Goal: Use online tool/utility

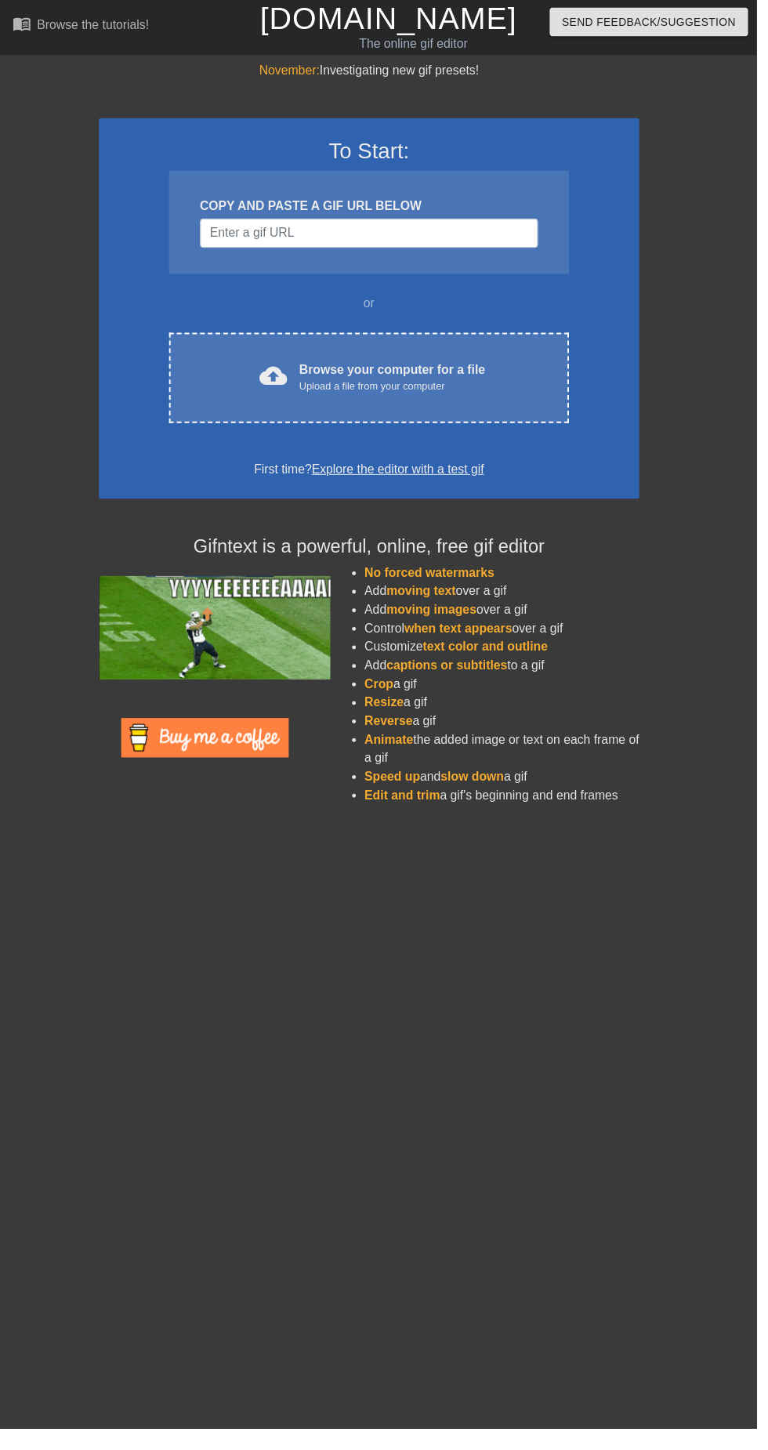
click at [437, 424] on div "cloud_upload Browse your computer for a file Upload a file from your computer C…" at bounding box center [375, 384] width 406 height 92
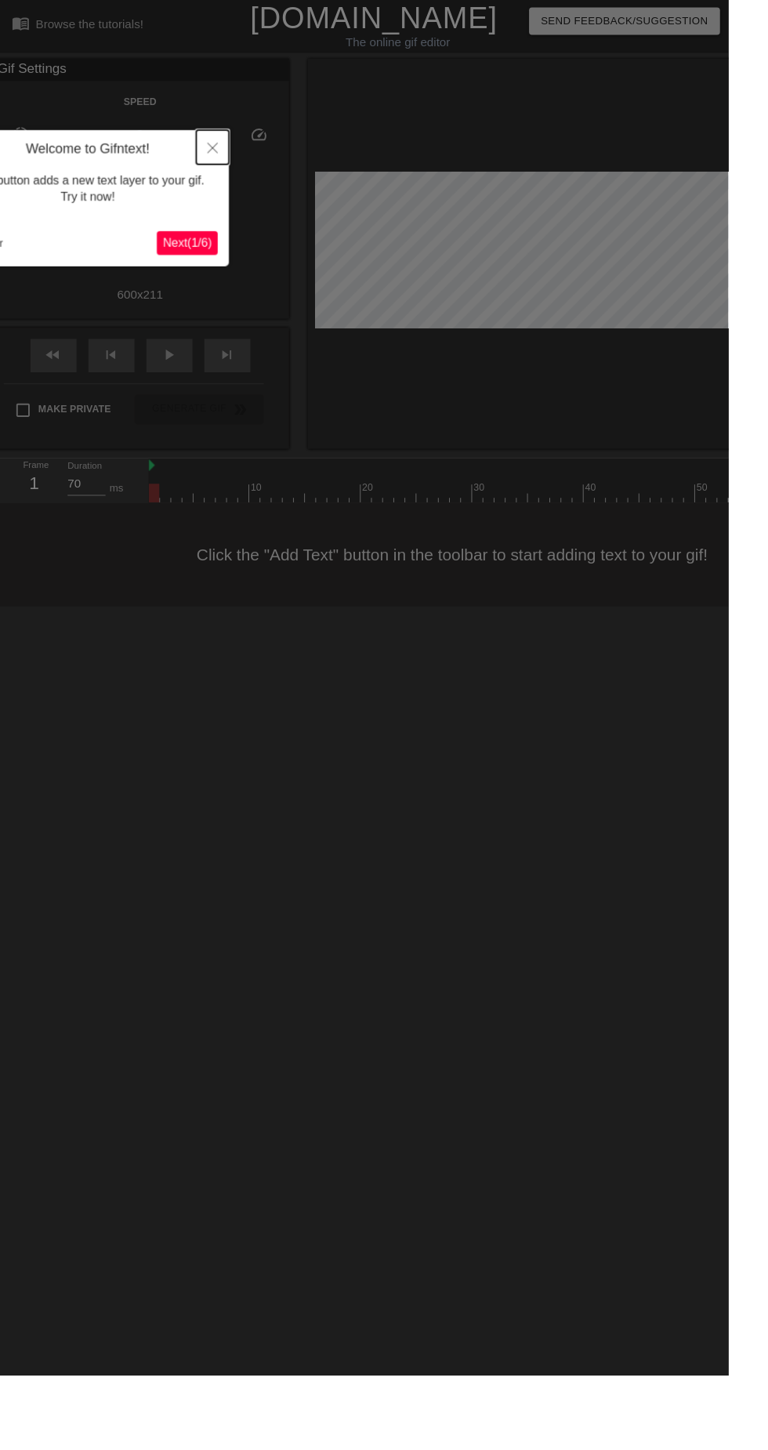
click at [231, 161] on button "Close" at bounding box center [224, 155] width 34 height 36
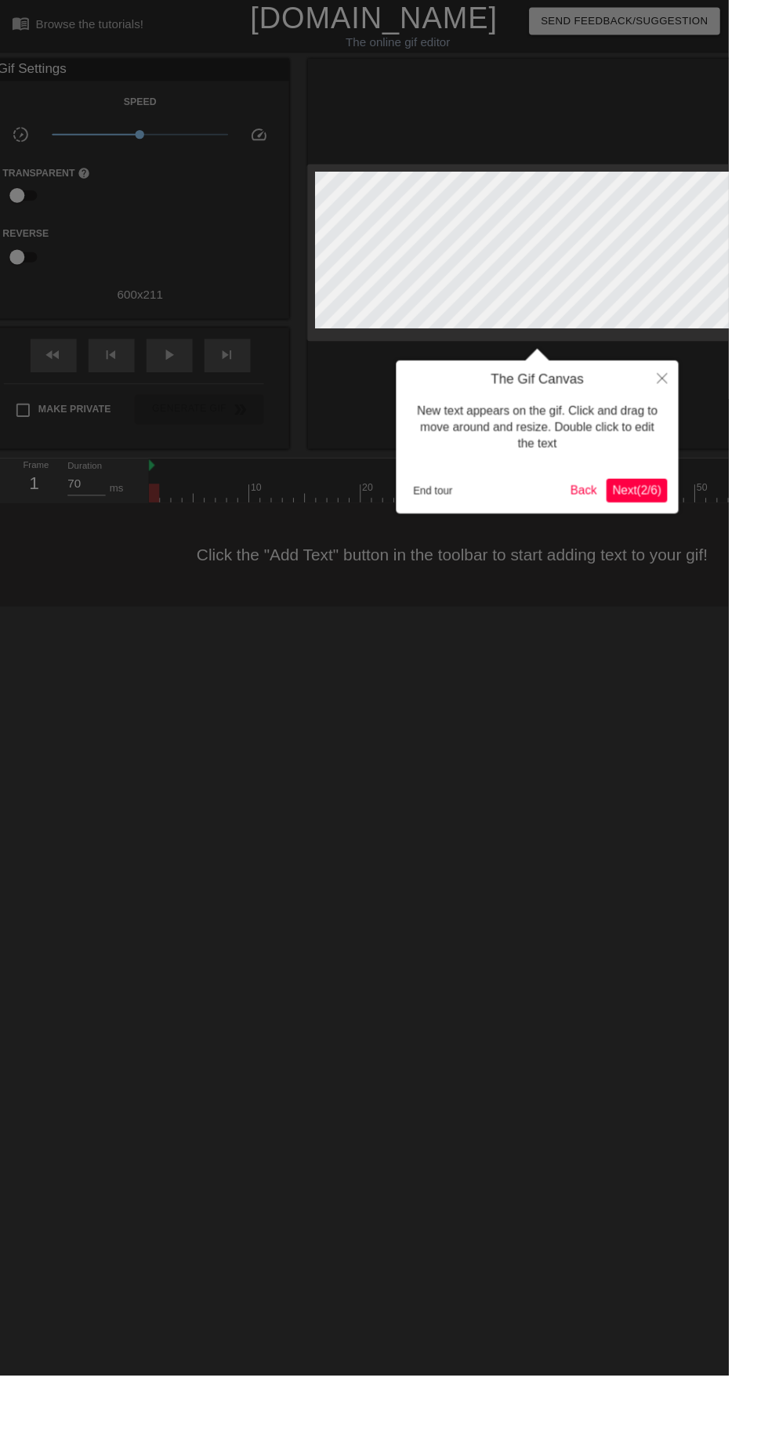
click at [651, 522] on span "Next ( 2 / 6 )" at bounding box center [672, 516] width 52 height 13
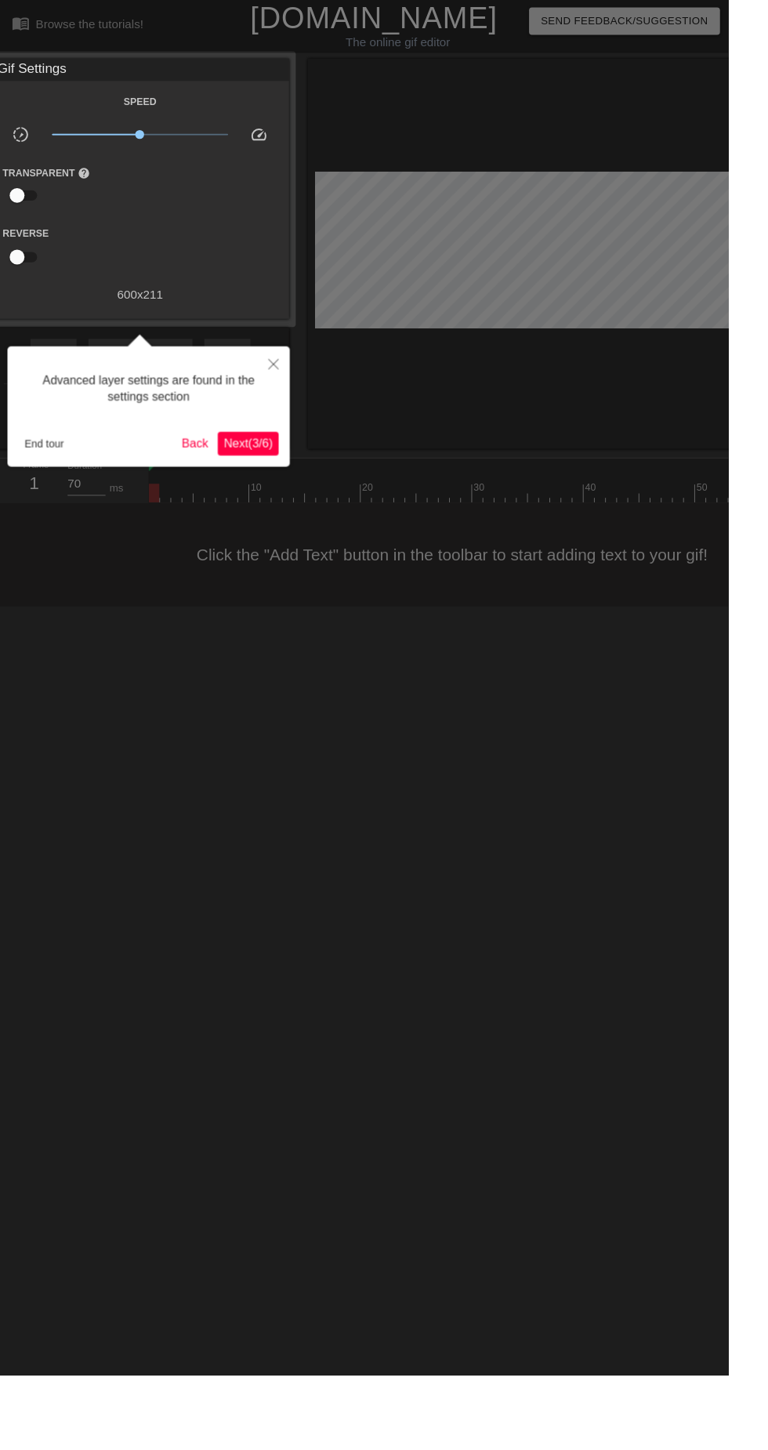
click at [269, 470] on span "Next ( 3 / 6 )" at bounding box center [262, 467] width 52 height 13
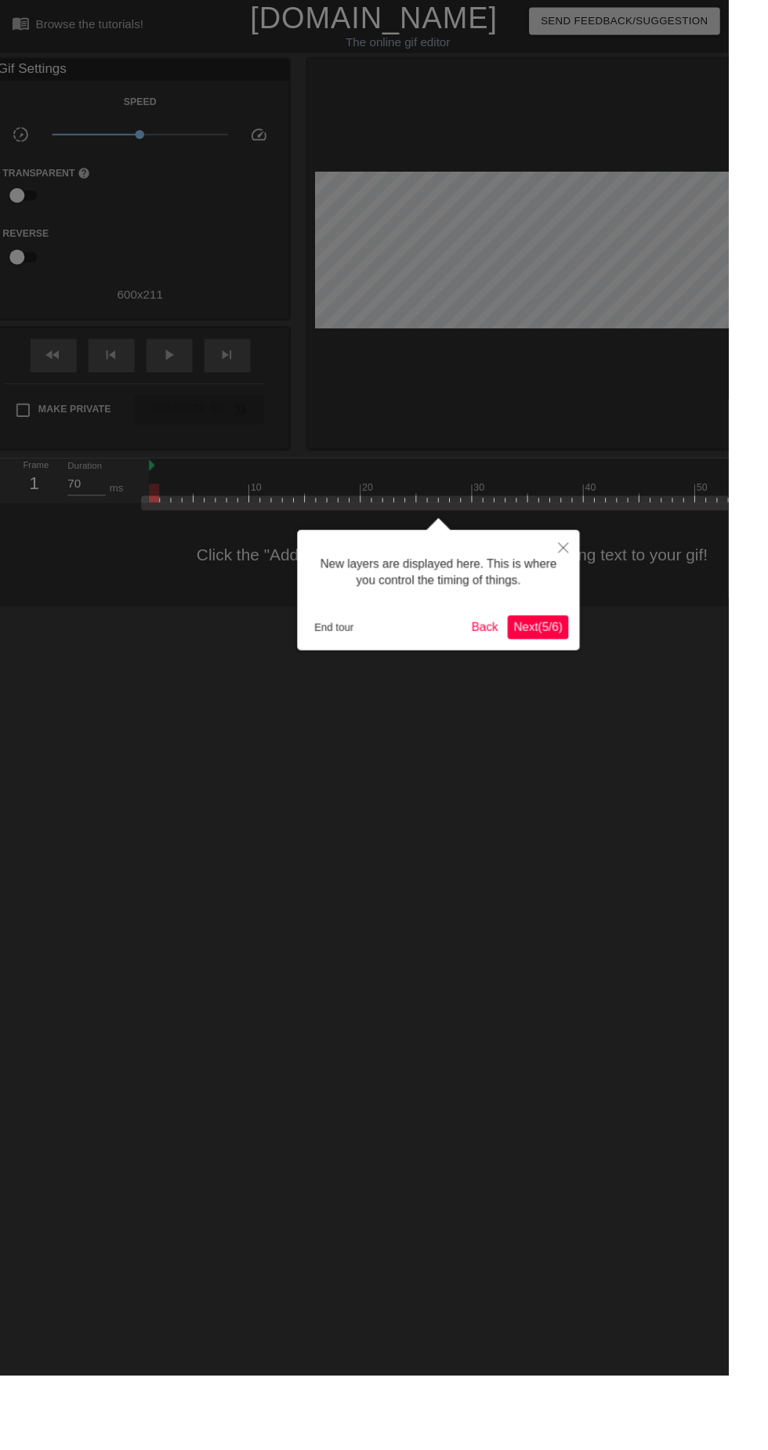
scroll to position [13, 0]
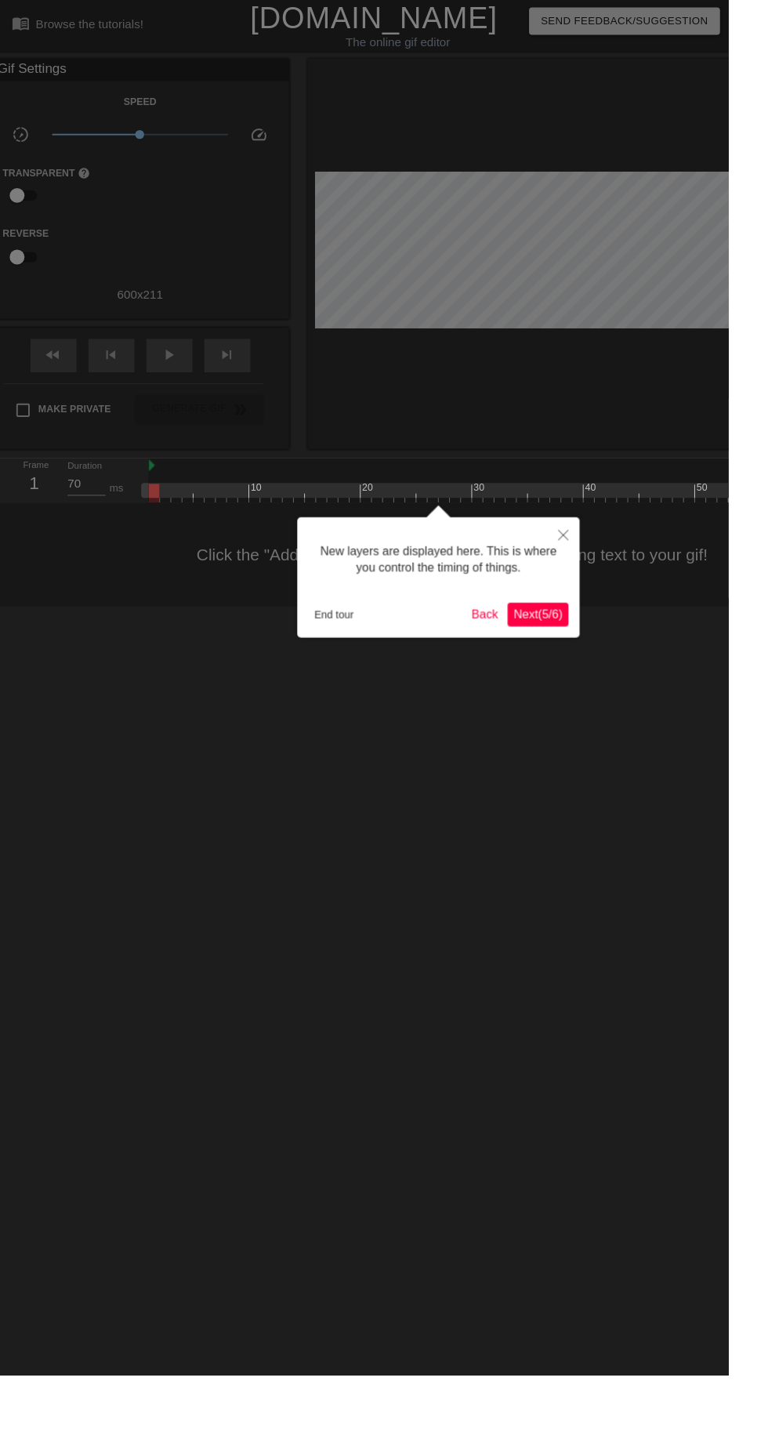
click at [568, 648] on span "Next ( 5 / 6 )" at bounding box center [568, 647] width 52 height 13
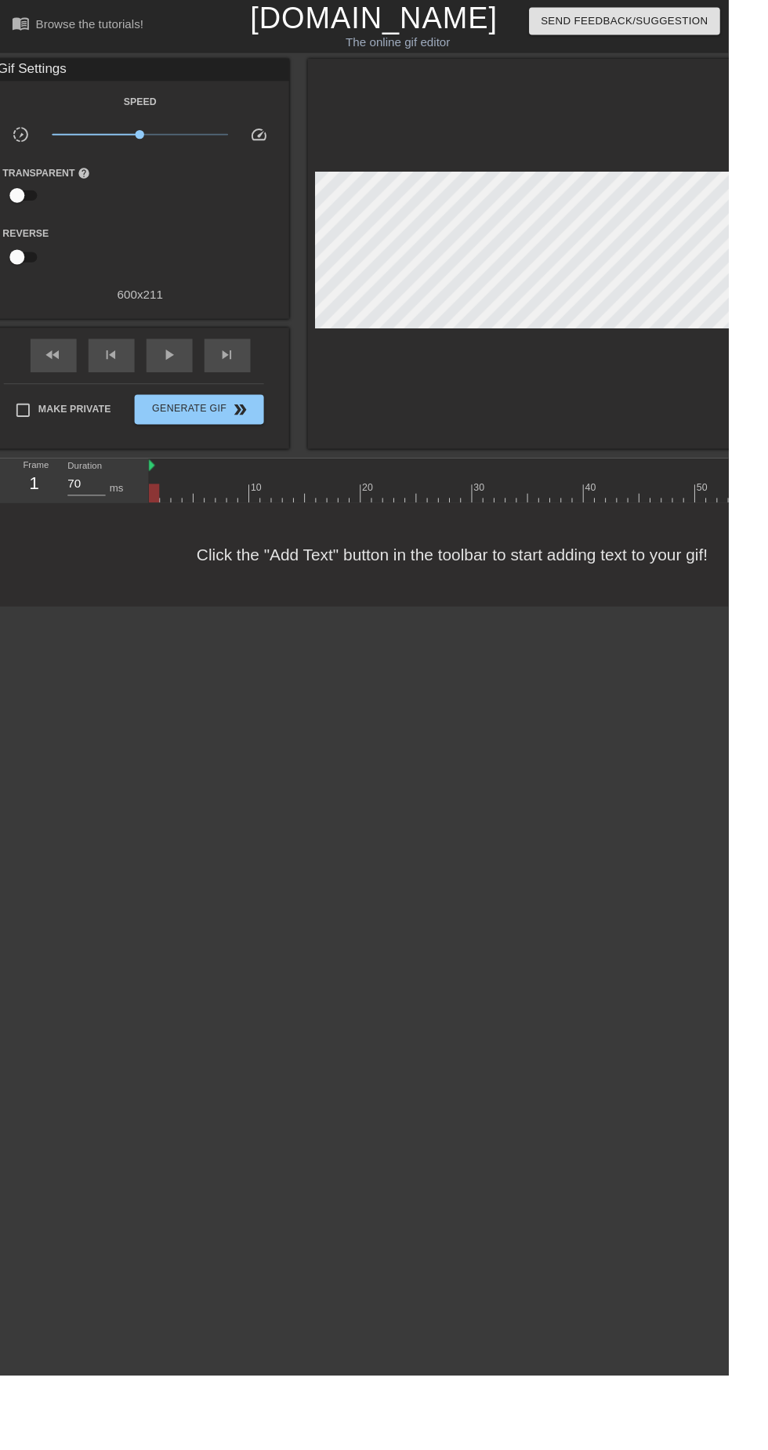
click at [134, 362] on div "skip_previous" at bounding box center [117, 375] width 49 height 35
click at [179, 377] on span "play_arrow" at bounding box center [178, 374] width 19 height 19
click at [95, 499] on input "60" at bounding box center [91, 510] width 40 height 25
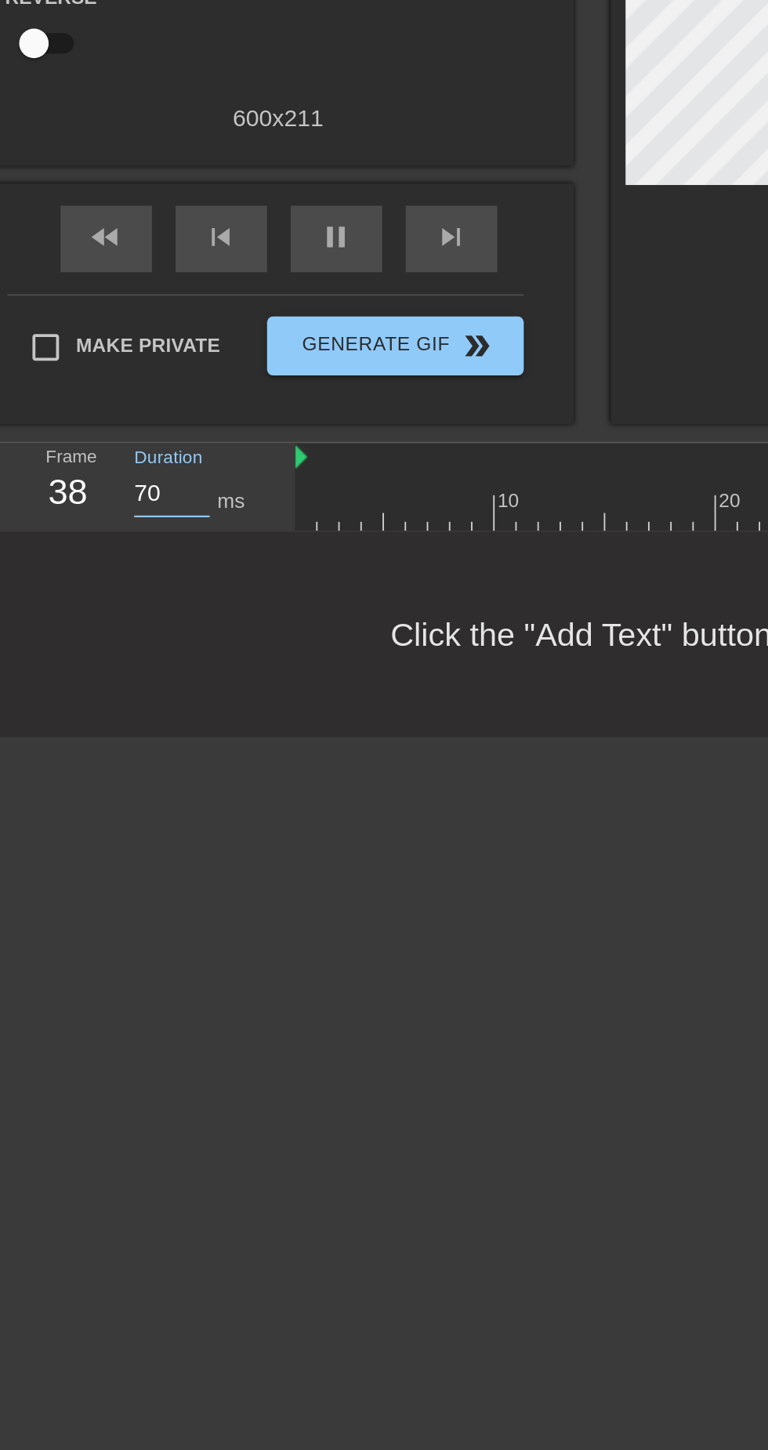
click at [158, 640] on html "menu_book Browse the tutorials! [DOMAIN_NAME] The online gif editor Send Feedba…" at bounding box center [384, 320] width 768 height 640
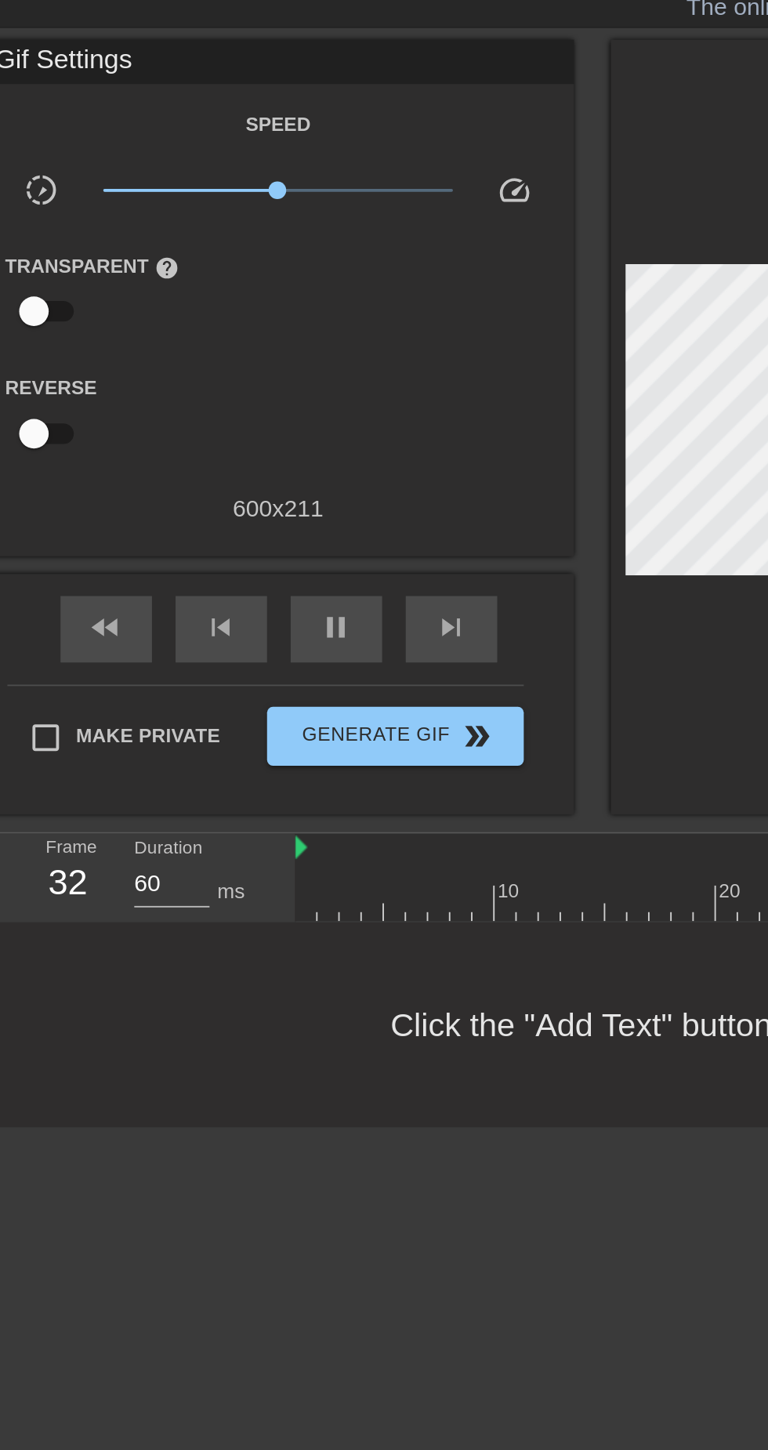
type input "70"
click at [100, 417] on label "Make Private" at bounding box center [63, 432] width 110 height 33
click at [41, 417] on input "Make Private" at bounding box center [24, 432] width 33 height 33
checkbox input "true"
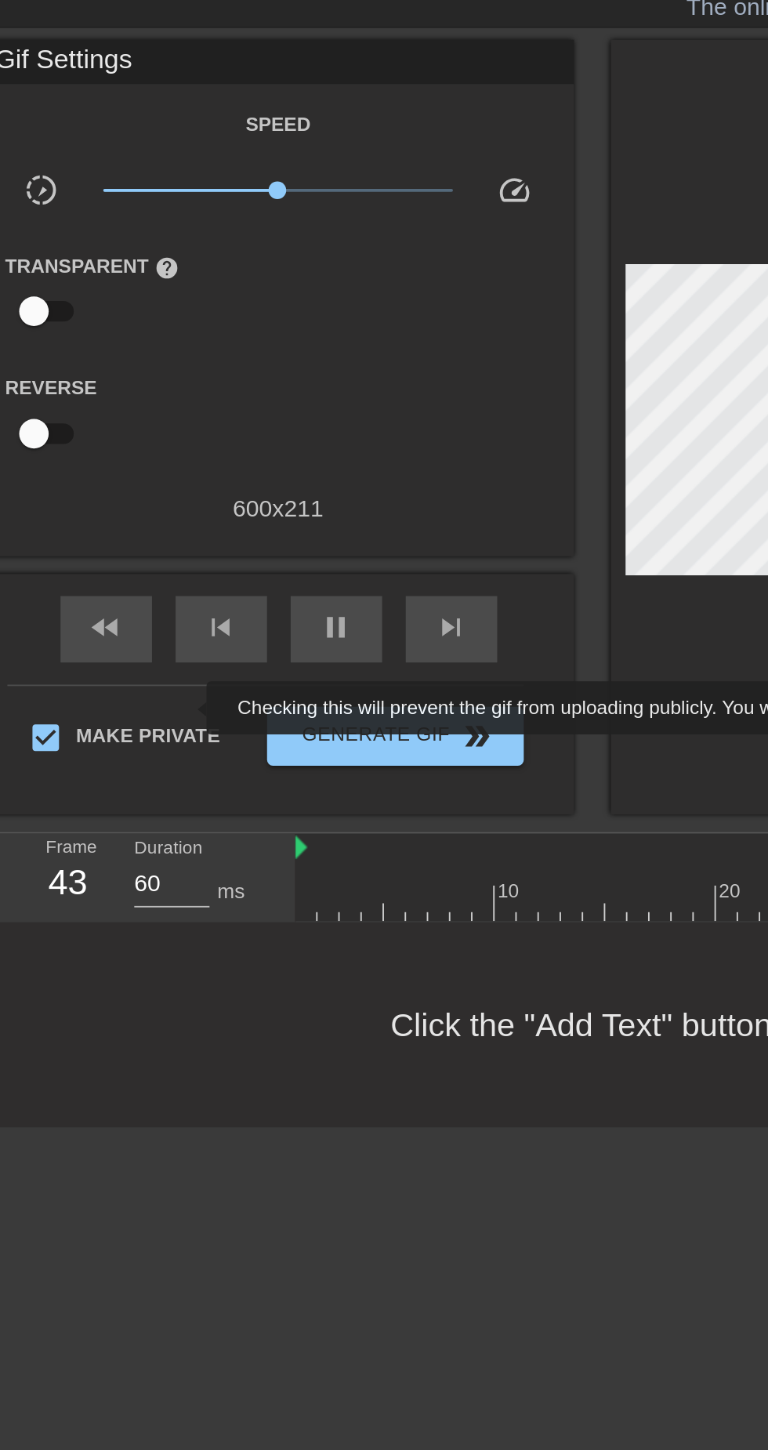
type input "70"
click at [35, 422] on input "Make Private" at bounding box center [24, 432] width 33 height 33
checkbox input "false"
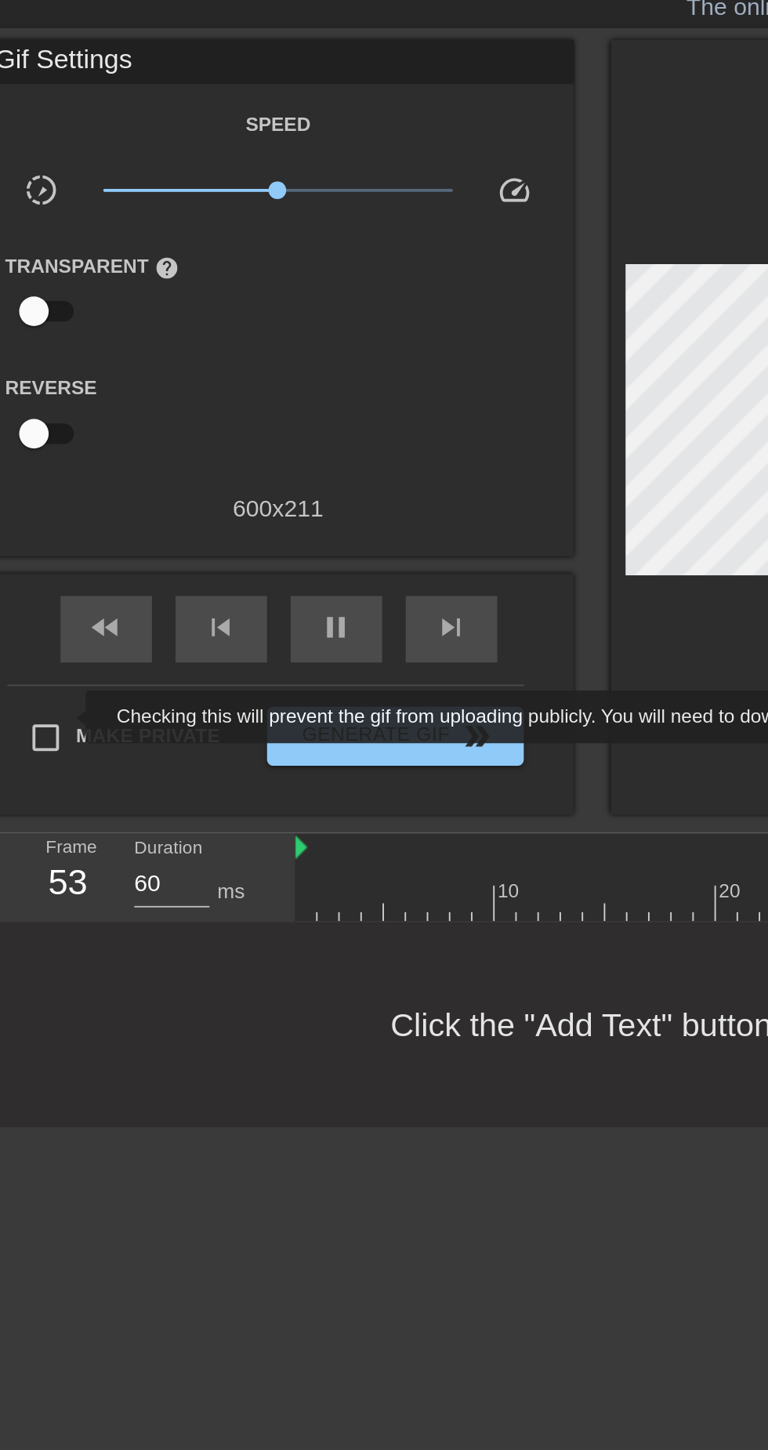
type input "70"
click at [35, 431] on input "Make Private" at bounding box center [24, 432] width 33 height 33
checkbox input "true"
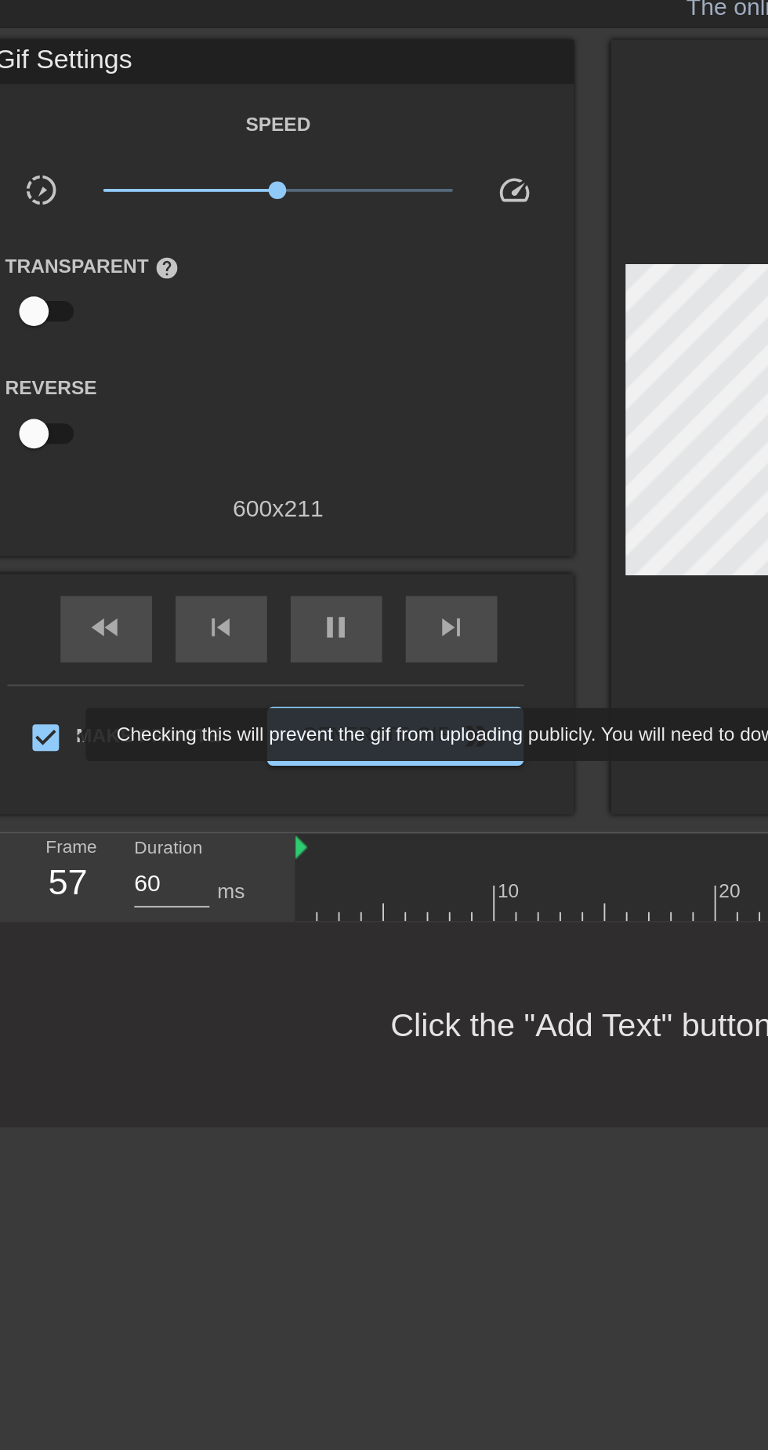
type input "70"
click at [35, 429] on input "Make Private" at bounding box center [24, 432] width 33 height 33
checkbox input "false"
click at [155, 332] on div "Gif Settings Speed slow_motion_video x1.00 speed Transparent help Reverse 600 x…" at bounding box center [148, 199] width 314 height 274
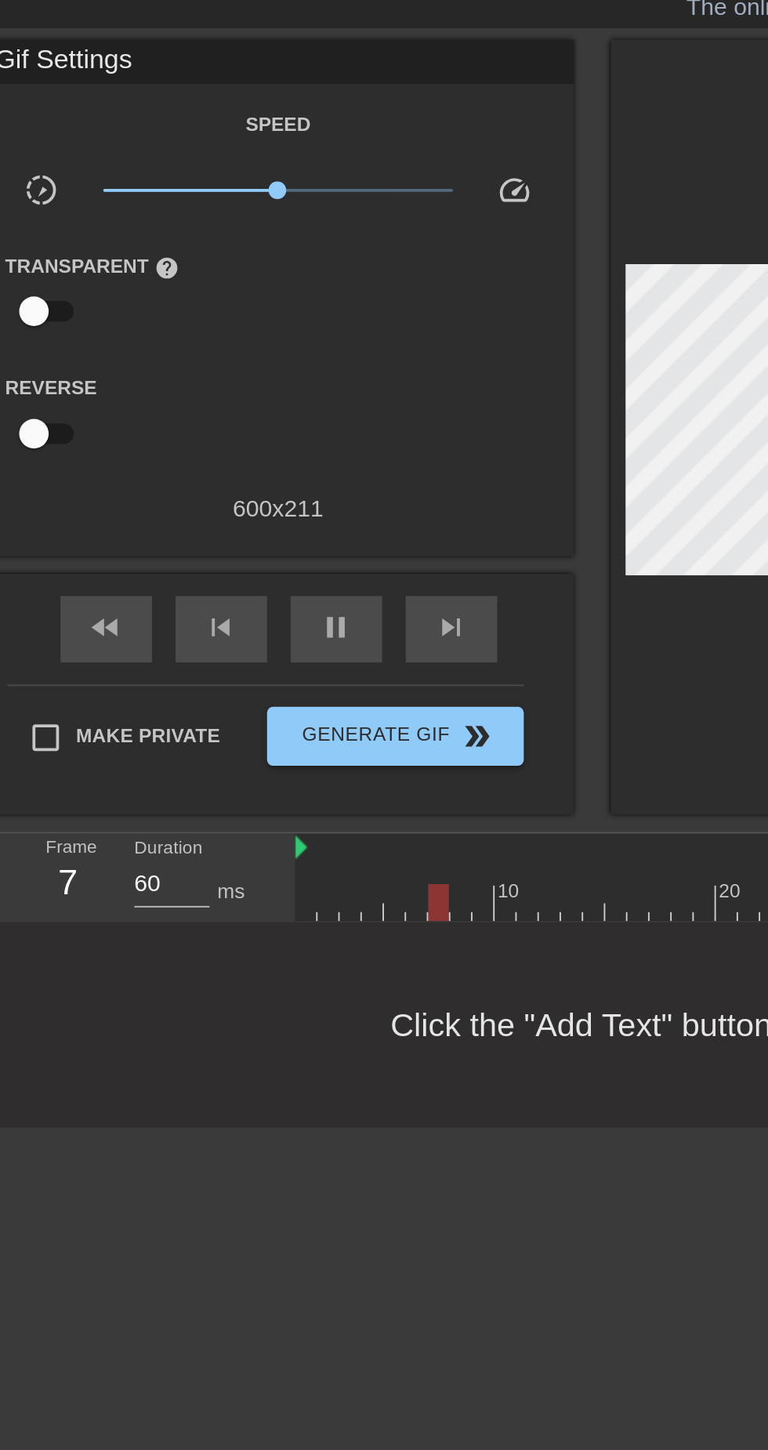
click at [165, 286] on div "Reverse" at bounding box center [148, 261] width 314 height 49
click at [144, 329] on div "Gif Settings Speed slow_motion_video x1.00 speed Transparent help Reverse 600 x…" at bounding box center [148, 199] width 314 height 274
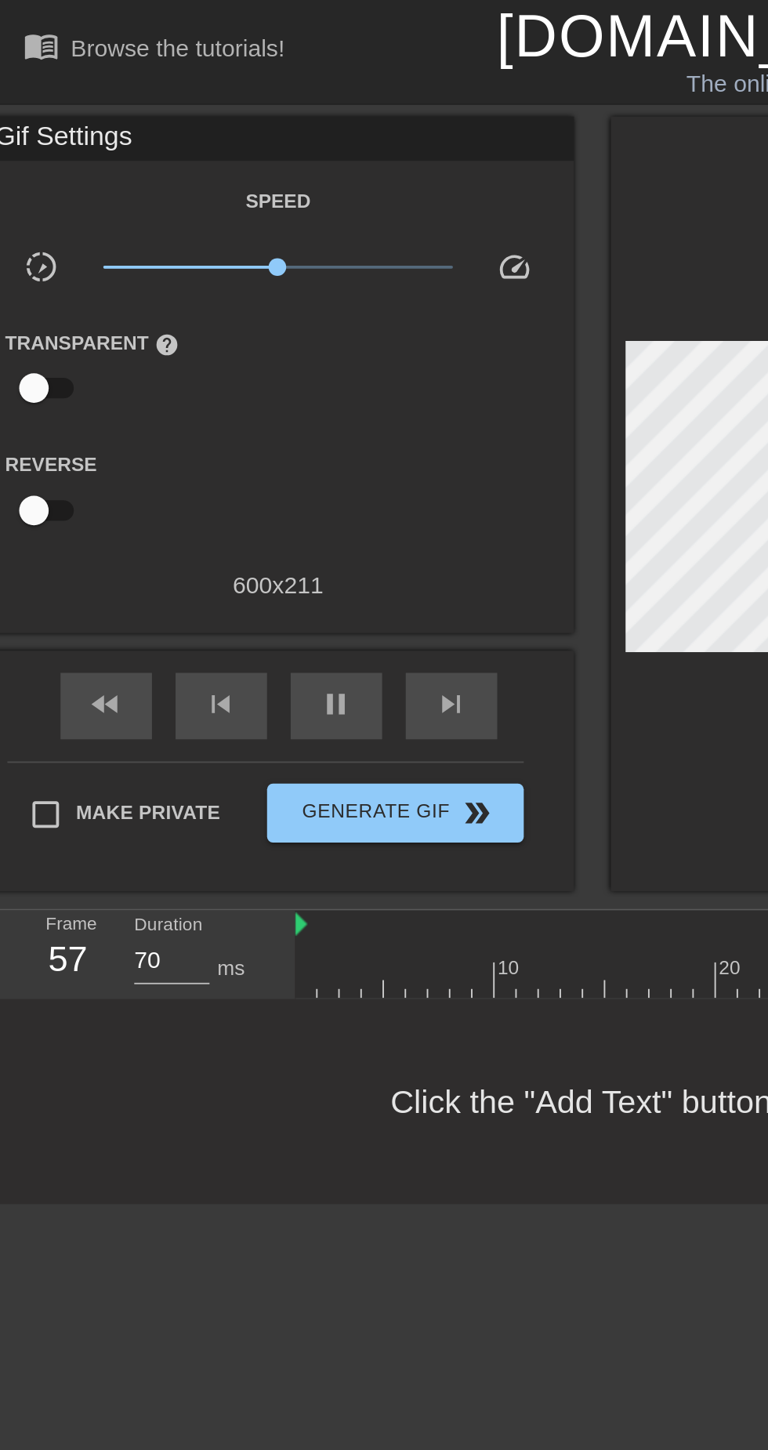
type input "60"
click at [22, 267] on input "checkbox" at bounding box center [17, 271] width 89 height 30
checkbox input "true"
type input "70"
click at [20, 278] on input "checkbox" at bounding box center [32, 271] width 89 height 30
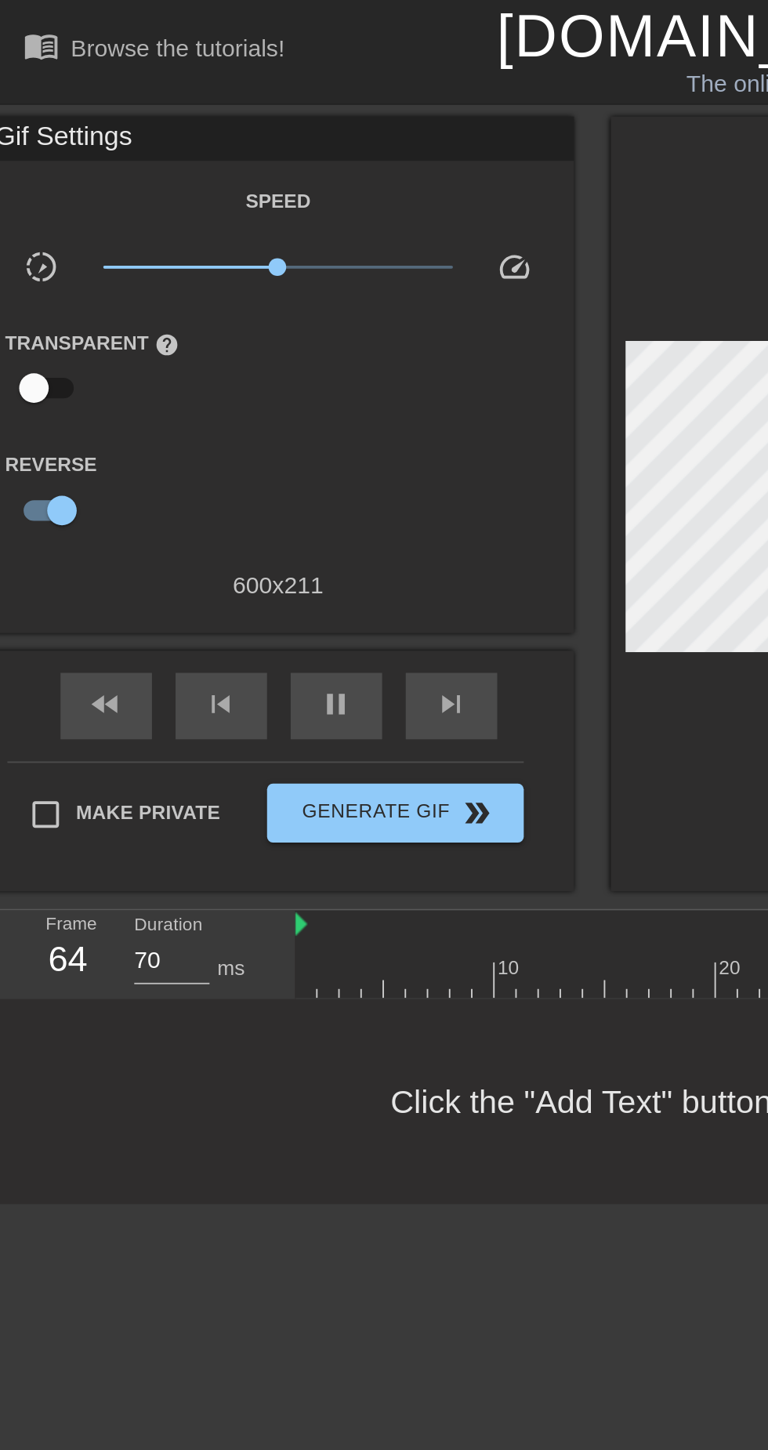
checkbox input "false"
type input "70"
